Goal: Obtain resource: Download file/media

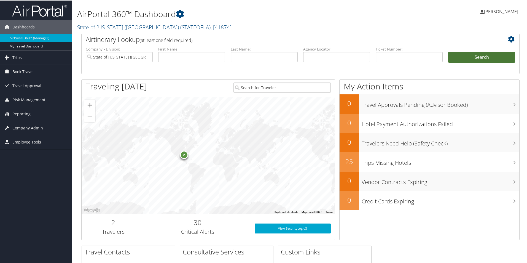
click at [478, 58] on button "Search" at bounding box center [481, 56] width 67 height 11
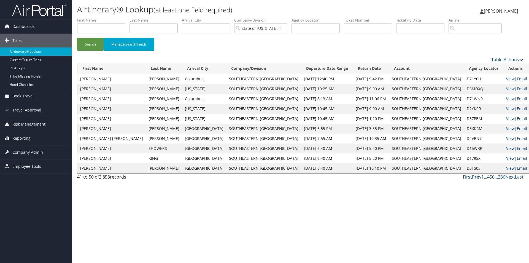
click at [509, 178] on link "Next" at bounding box center [511, 177] width 10 height 6
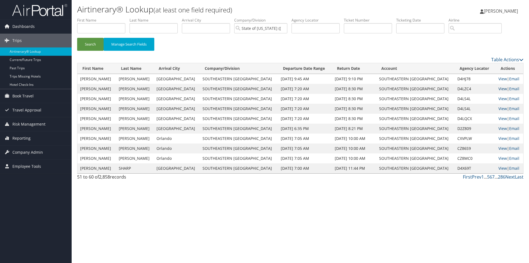
click at [499, 87] on link "View" at bounding box center [503, 88] width 9 height 5
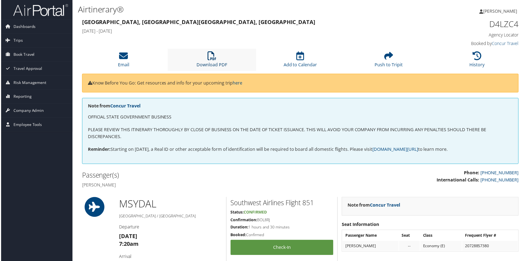
click at [213, 62] on link "Download PDF" at bounding box center [212, 61] width 31 height 13
click at [363, 18] on div "New Orleans, LA Chicago, IL Sat 06 Sep 2025 - Thu 11 Sep 2025" at bounding box center [244, 26] width 335 height 19
